Goal: Information Seeking & Learning: Learn about a topic

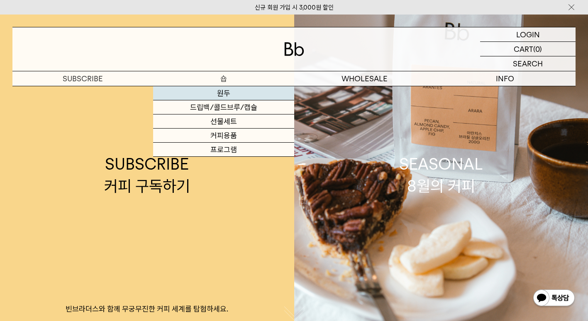
click at [217, 97] on link "원두" at bounding box center [223, 93] width 141 height 14
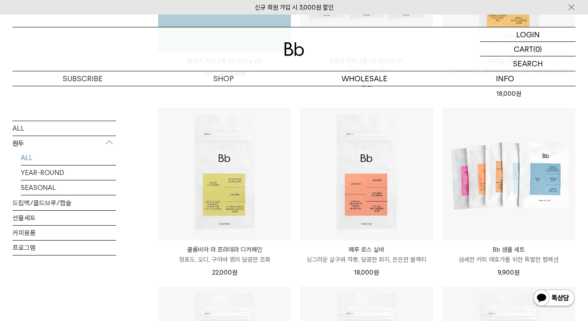
scroll to position [248, 0]
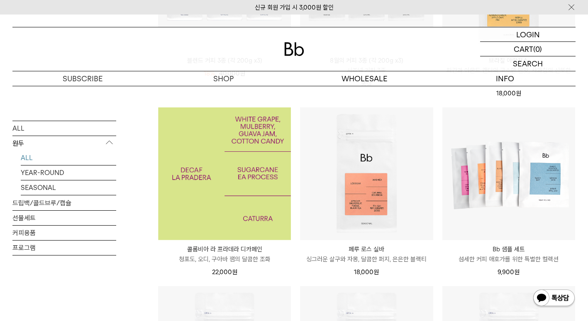
click at [212, 178] on img at bounding box center [224, 173] width 133 height 133
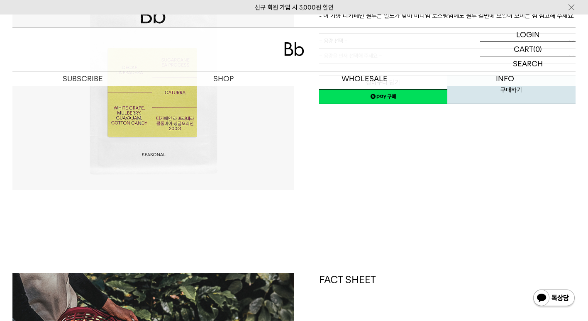
scroll to position [67, 0]
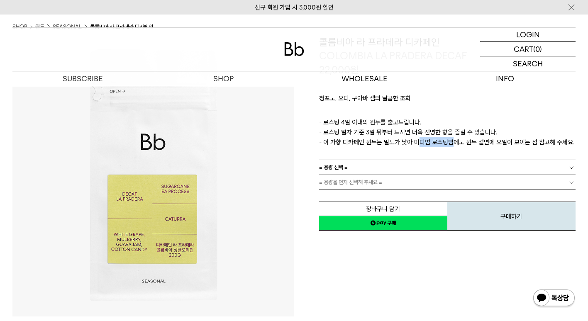
drag, startPoint x: 413, startPoint y: 144, endPoint x: 445, endPoint y: 148, distance: 31.8
click at [445, 148] on div "청포도, 오디, 구아바 잼의 달콤한 조화 ㅤ 로스팅 일자 안내 - 로스팅 4일 이내의 원두를 출고드립니다. - 로스팅 일자 기준 3일 뒤부터 …" at bounding box center [447, 118] width 257 height 83
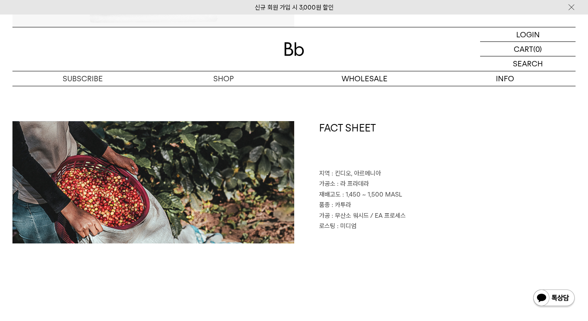
scroll to position [383, 0]
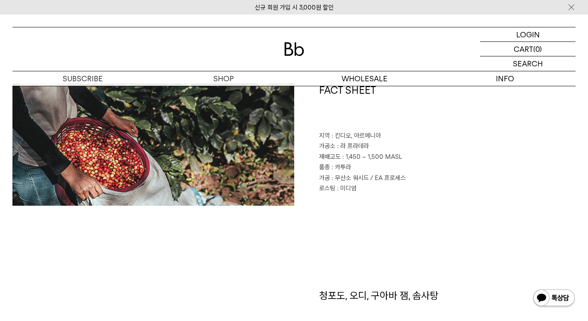
click at [351, 215] on div "FACT SHEET 지역 : 킨디오, 아르메니아 가공소 : 라 프라데라 재배고도 : 1,450 ~ 1,500 MASL 품종 : 카투라 가공 :…" at bounding box center [293, 185] width 563 height 205
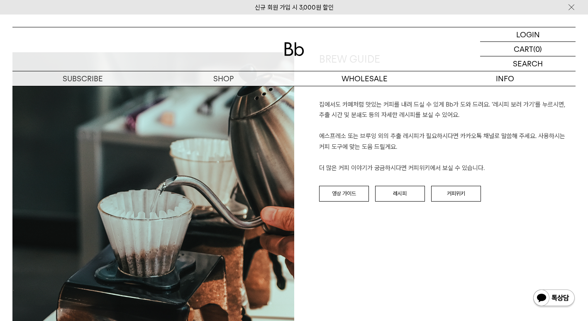
scroll to position [832, 0]
click at [440, 187] on link "커피위키" at bounding box center [456, 194] width 50 height 16
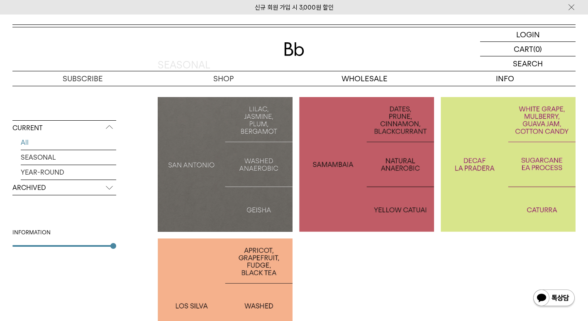
scroll to position [161, 0]
click at [441, 174] on p "COLOMBIA LA PRADERA DECAF" at bounding box center [508, 164] width 135 height 24
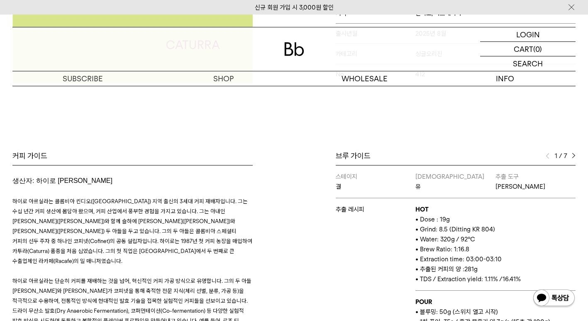
scroll to position [283, 0]
click at [575, 156] on img at bounding box center [574, 156] width 4 height 6
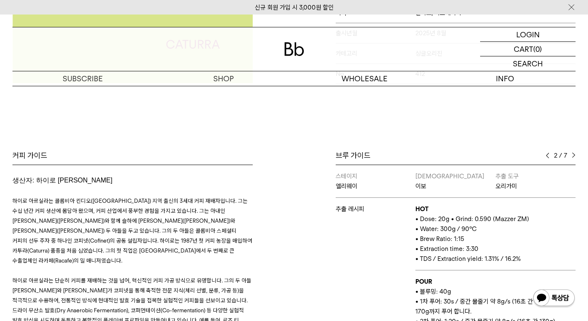
click at [575, 156] on img at bounding box center [574, 156] width 4 height 6
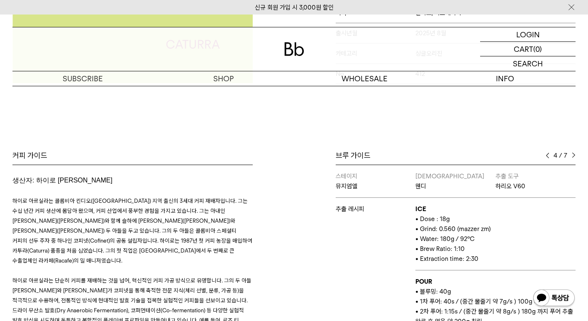
click at [575, 156] on img at bounding box center [574, 156] width 4 height 6
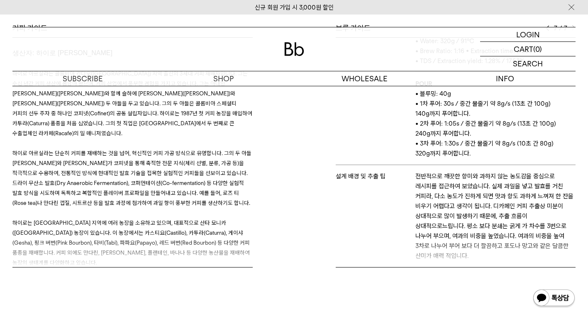
scroll to position [70, 0]
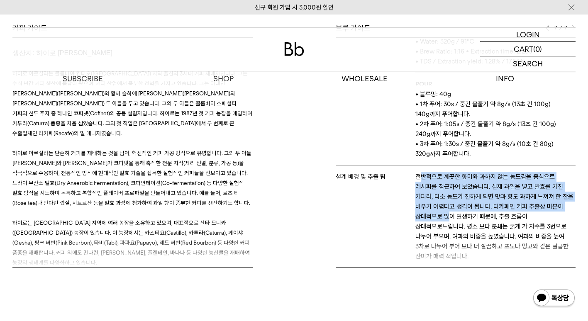
drag, startPoint x: 417, startPoint y: 179, endPoint x: 448, endPoint y: 222, distance: 53.0
click at [448, 222] on p "전반적으로 깨끗한 향미와 과하지 않는 농도감을 중심으로 레시피를 접근하여 보았습니다. 실제 과일을 넣고 발효를 거친 커피라, 다소 농도가 진하…" at bounding box center [495, 217] width 160 height 90
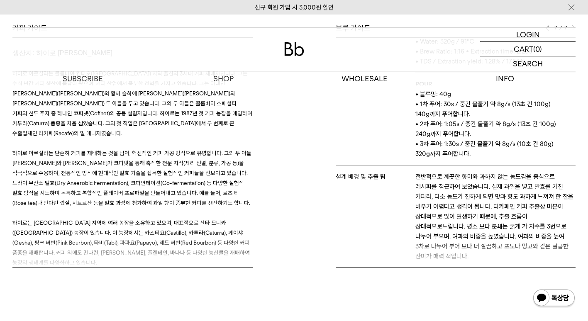
click at [400, 279] on div "커피 가이드 생산자: 하이로 아르실라 Jairo Arcila 하이로는 [GEOGRAPHIC_DATA] 지역에 여러 농장을 소유하고 있으며, 대…" at bounding box center [294, 166] width 572 height 286
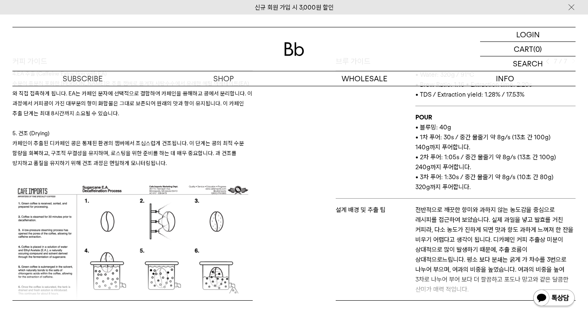
scroll to position [840, 0]
